Goal: Task Accomplishment & Management: Use online tool/utility

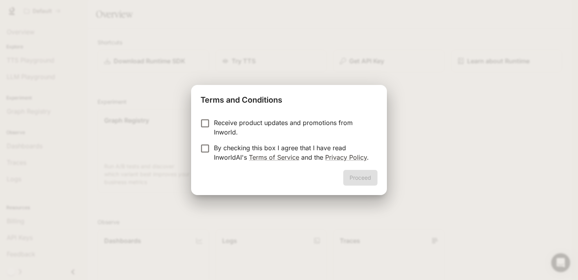
click at [220, 125] on p "Receive product updates and promotions from Inworld." at bounding box center [292, 127] width 157 height 19
click at [215, 124] on p "Receive product updates and promotions from Inworld." at bounding box center [292, 127] width 157 height 19
click at [299, 129] on p "Receive product updates and promotions from Inworld." at bounding box center [292, 127] width 157 height 19
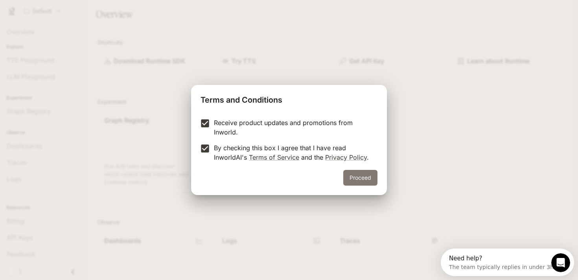
click at [362, 172] on button "Proceed" at bounding box center [360, 178] width 34 height 16
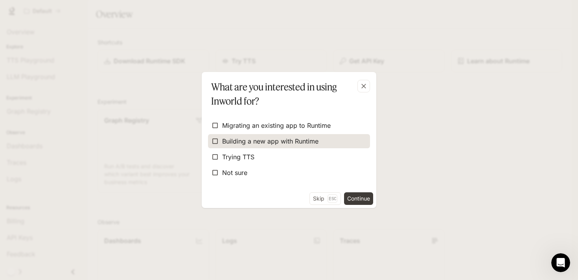
click at [273, 143] on span "Building a new app with Runtime" at bounding box center [270, 140] width 96 height 9
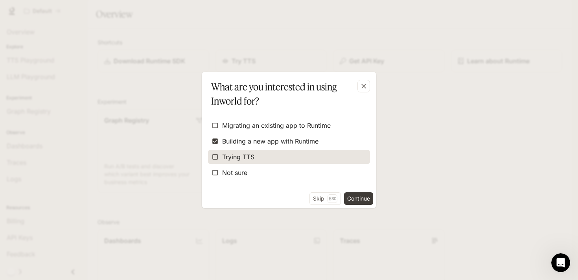
click at [250, 157] on span "Trying TTS" at bounding box center [238, 156] width 32 height 9
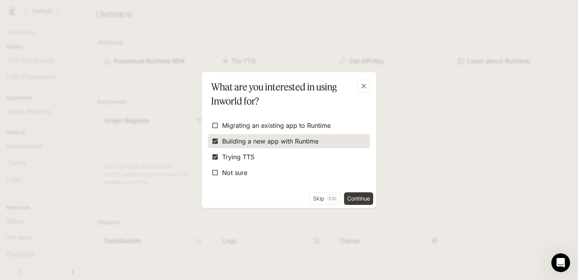
click at [259, 138] on span "Building a new app with Runtime" at bounding box center [270, 140] width 96 height 9
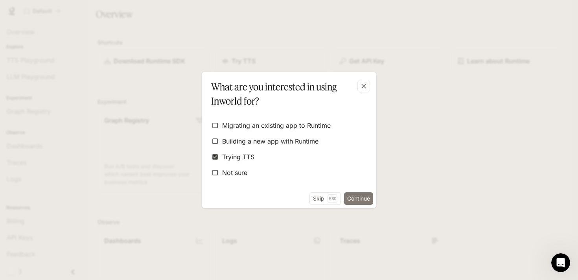
click at [357, 198] on button "Continue" at bounding box center [358, 198] width 29 height 13
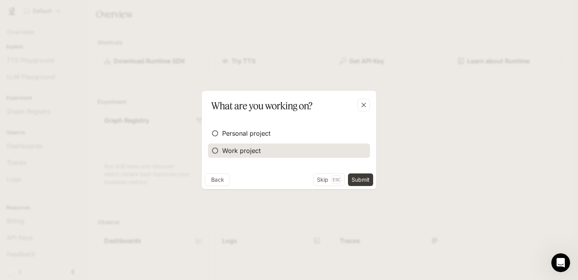
click at [267, 151] on label "Work project" at bounding box center [289, 150] width 162 height 14
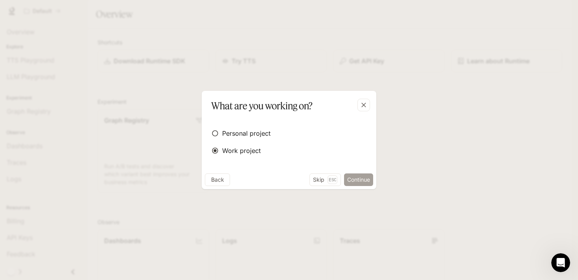
click at [350, 177] on button "Continue" at bounding box center [358, 179] width 29 height 13
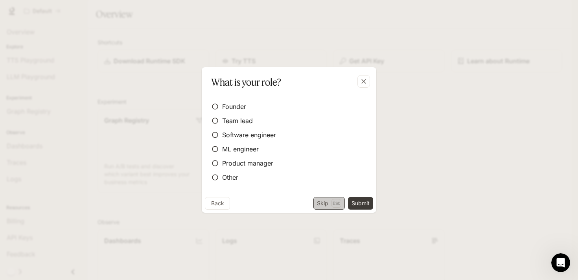
click at [323, 201] on button "Skip Esc" at bounding box center [328, 203] width 31 height 13
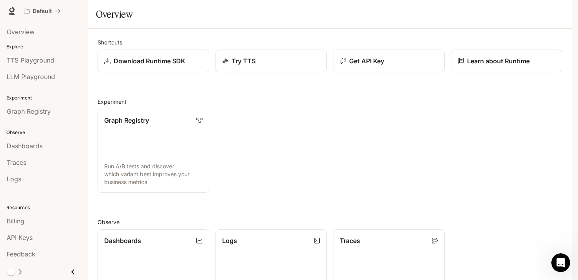
click at [326, 172] on div "Graph Registry Run A/B tests and discover which variant best improves your busi…" at bounding box center [326, 148] width 471 height 90
click at [360, 66] on p "Get API Key" at bounding box center [366, 60] width 35 height 9
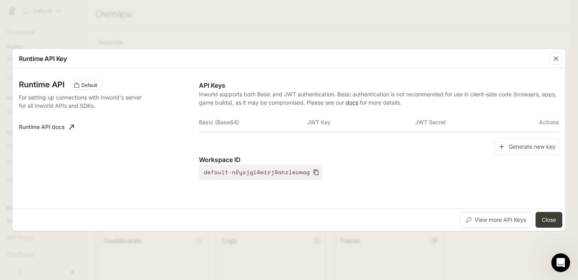
click at [232, 122] on th "Basic (Base64)" at bounding box center [253, 122] width 108 height 19
click at [516, 152] on button "Generate new key" at bounding box center [526, 146] width 65 height 17
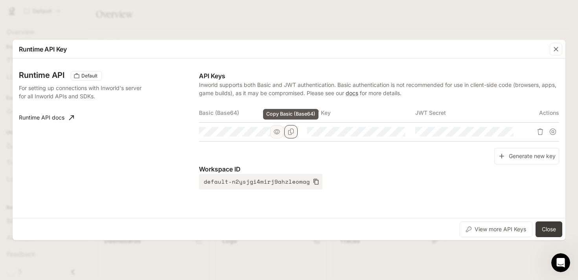
click at [290, 132] on icon "Copy Basic (Base64)" at bounding box center [291, 132] width 6 height 6
